Goal: Task Accomplishment & Management: Manage account settings

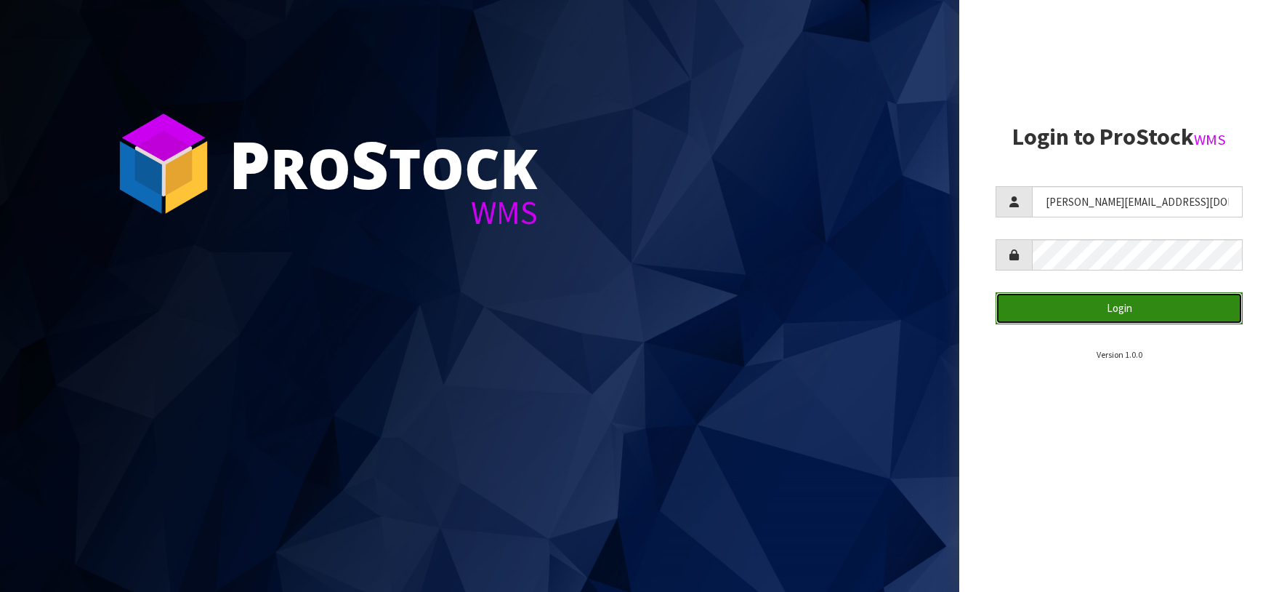
click at [1142, 308] on button "Login" at bounding box center [1119, 307] width 247 height 31
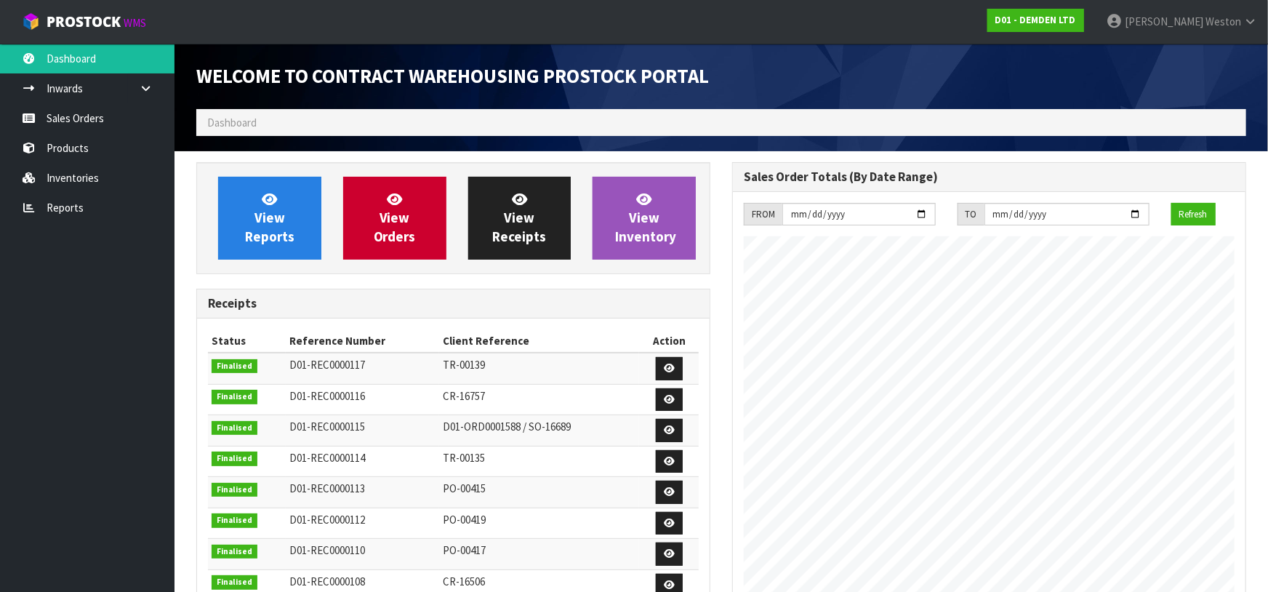
scroll to position [616, 536]
click at [85, 114] on link "Sales Orders" at bounding box center [87, 118] width 174 height 30
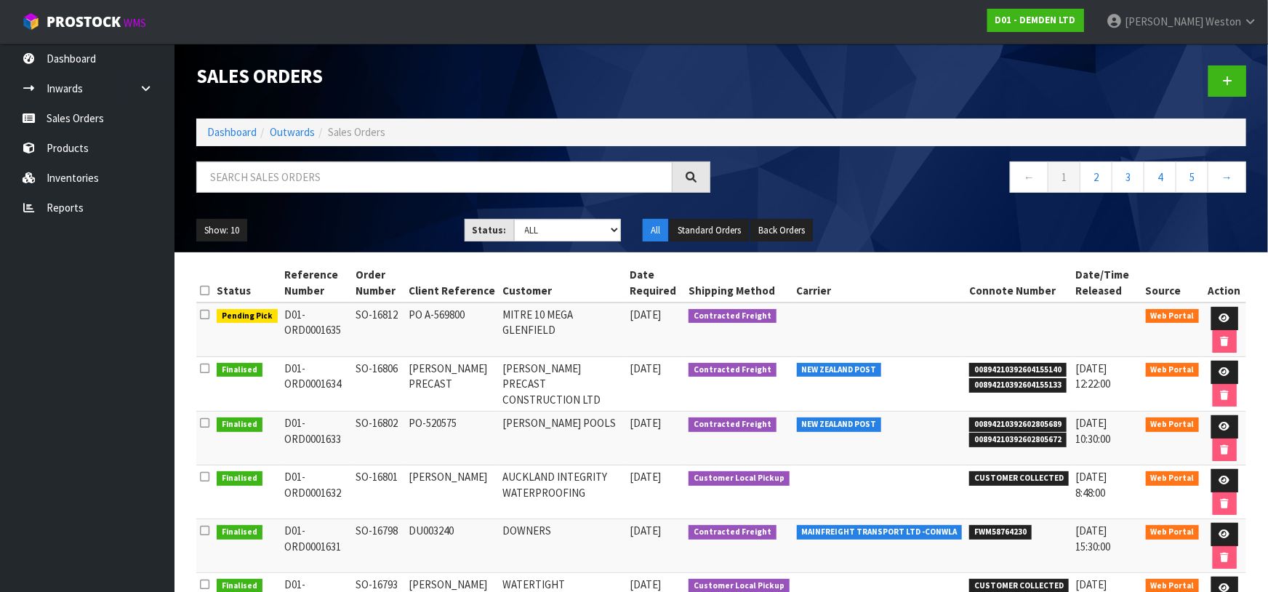
click at [844, 367] on span "NEW ZEALAND POST" at bounding box center [839, 370] width 85 height 15
click at [986, 371] on span "00894210392604155140" at bounding box center [1017, 370] width 97 height 15
click at [992, 374] on span "00894210392604155140" at bounding box center [1017, 370] width 97 height 15
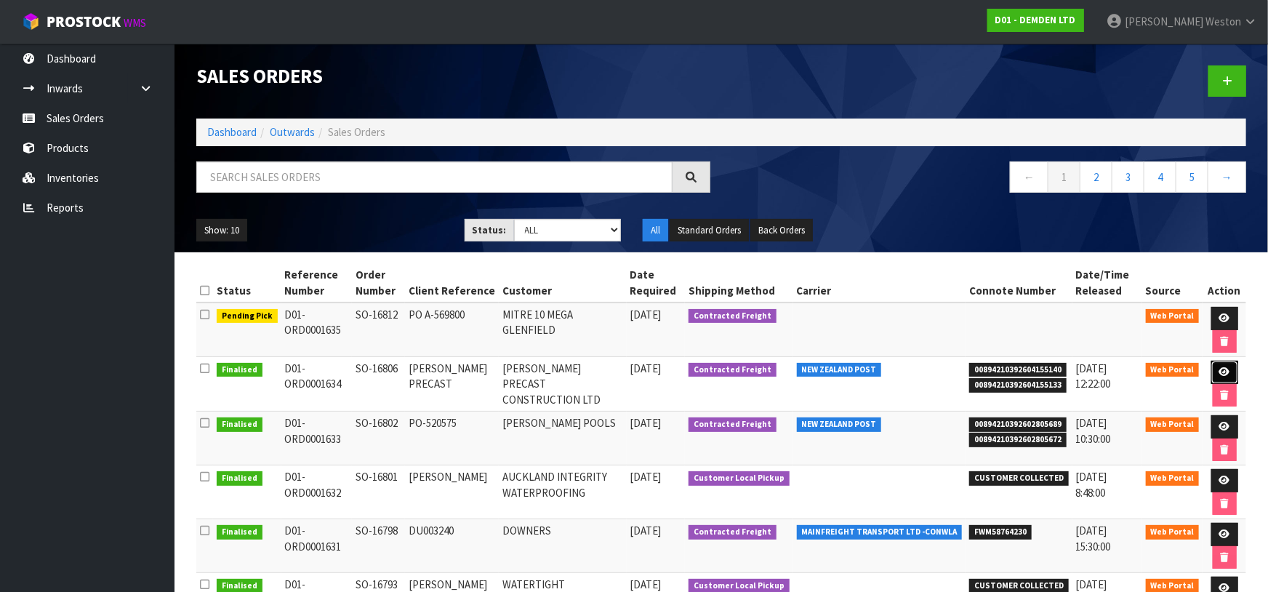
click at [1223, 369] on icon at bounding box center [1224, 371] width 11 height 9
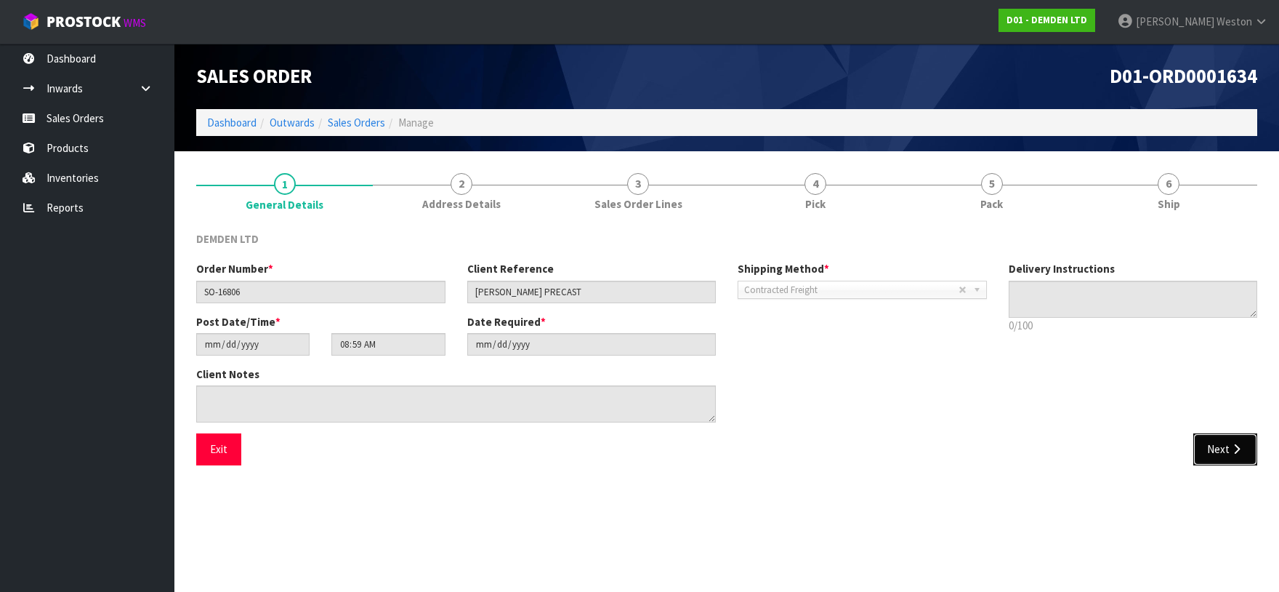
click at [1215, 450] on button "Next" at bounding box center [1225, 448] width 64 height 31
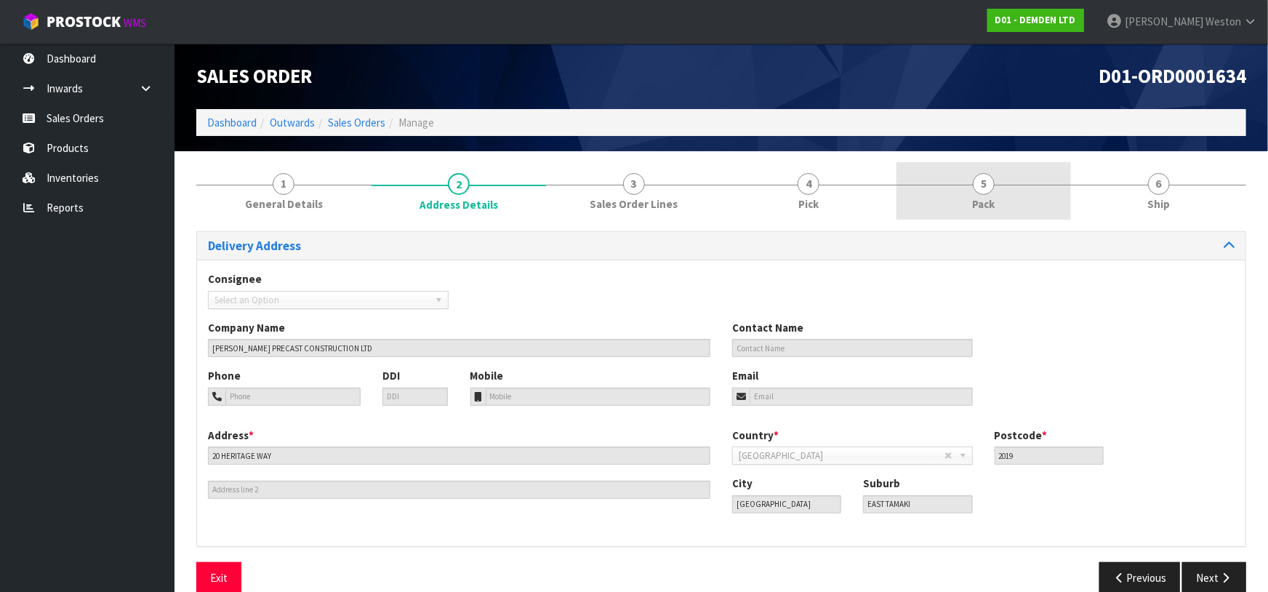
click at [988, 182] on span "5" at bounding box center [984, 184] width 22 height 22
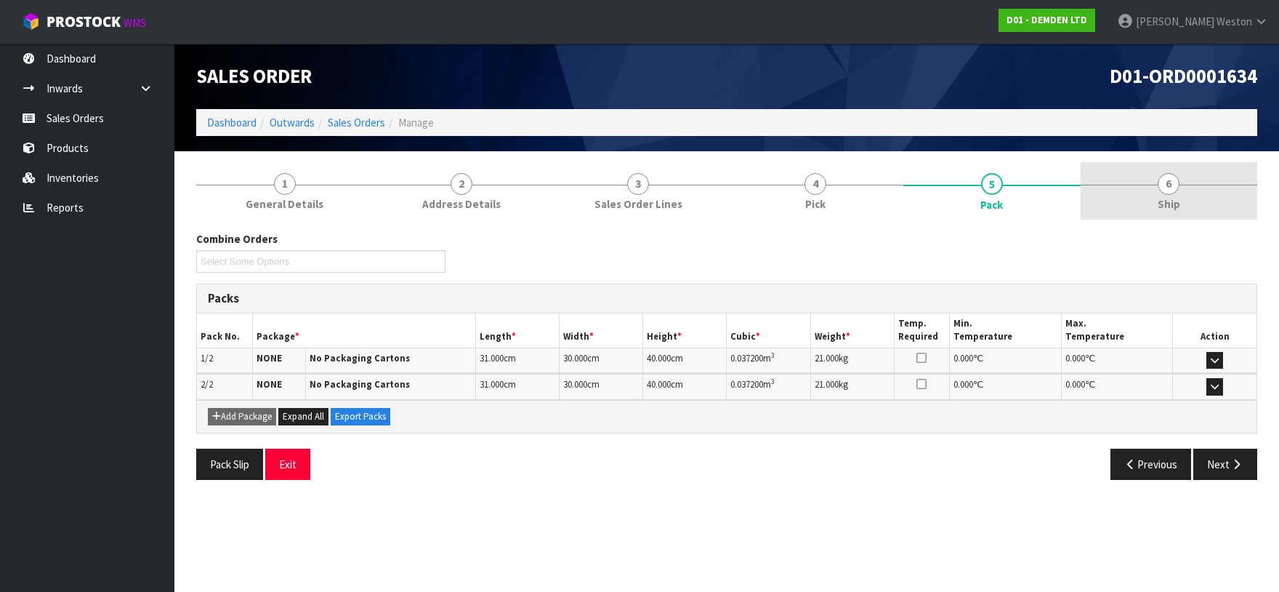
click at [1157, 187] on link "6 Ship" at bounding box center [1169, 190] width 177 height 57
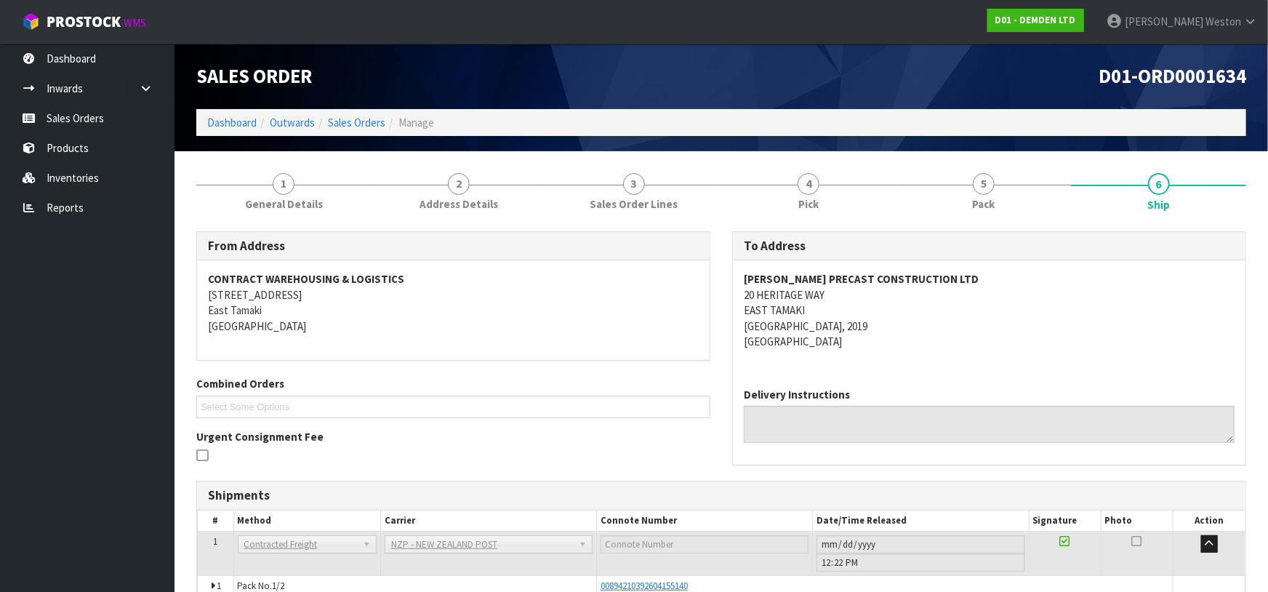
scroll to position [108, 0]
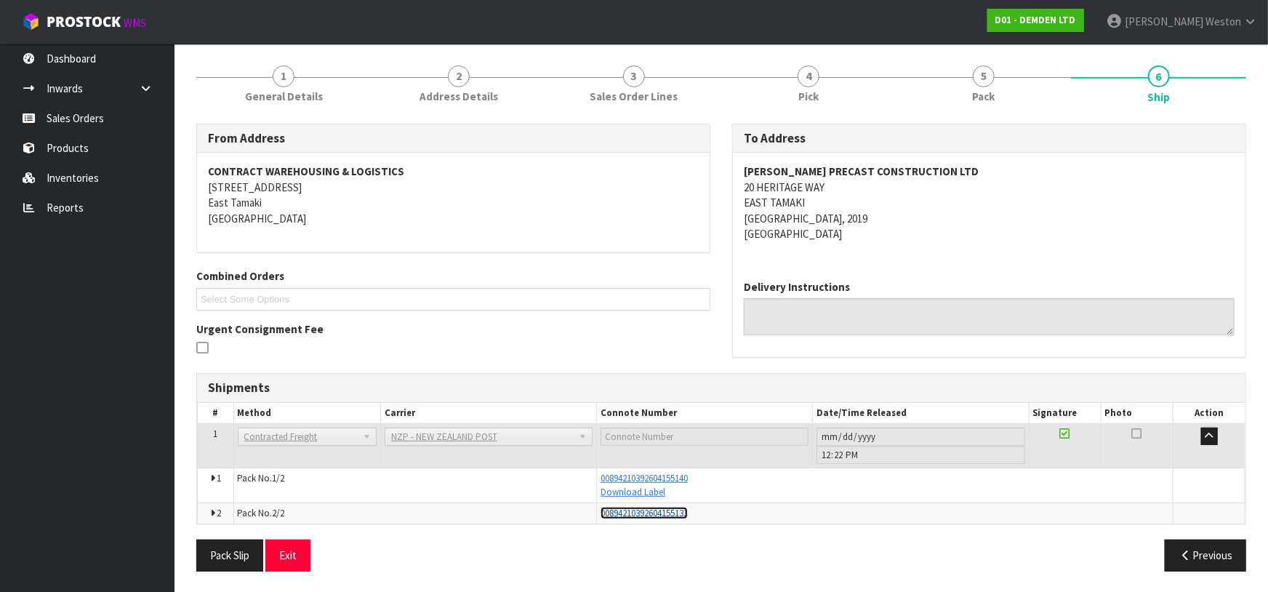
click at [645, 512] on span "00894210392604155133" at bounding box center [643, 513] width 87 height 12
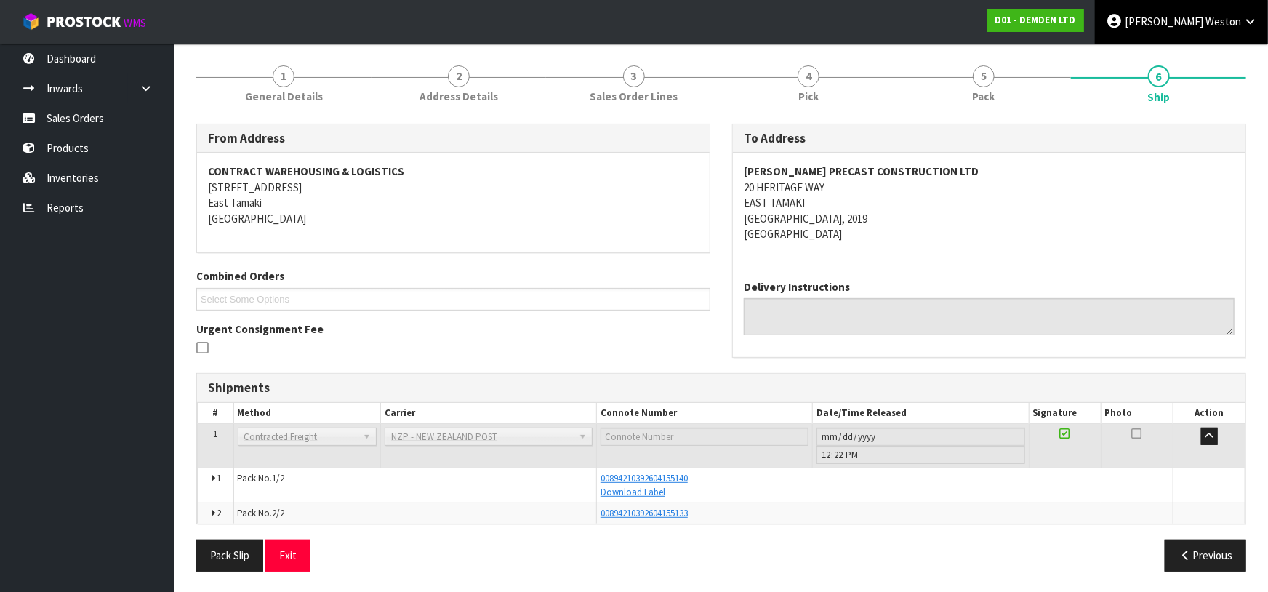
click at [1218, 21] on span "Weston" at bounding box center [1223, 22] width 36 height 14
click at [1185, 56] on link "Logout" at bounding box center [1209, 58] width 115 height 20
